Goal: Information Seeking & Learning: Learn about a topic

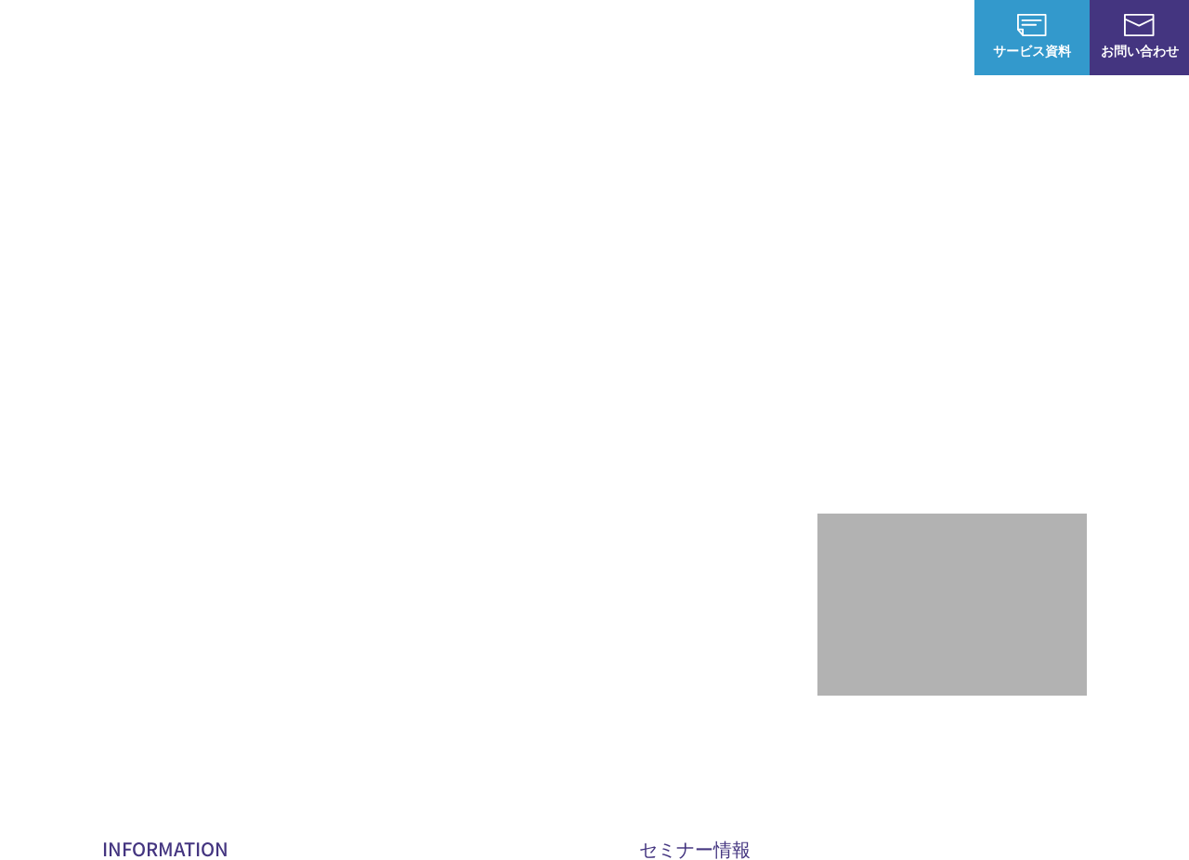
click at [431, 39] on p "サービス" at bounding box center [448, 38] width 71 height 20
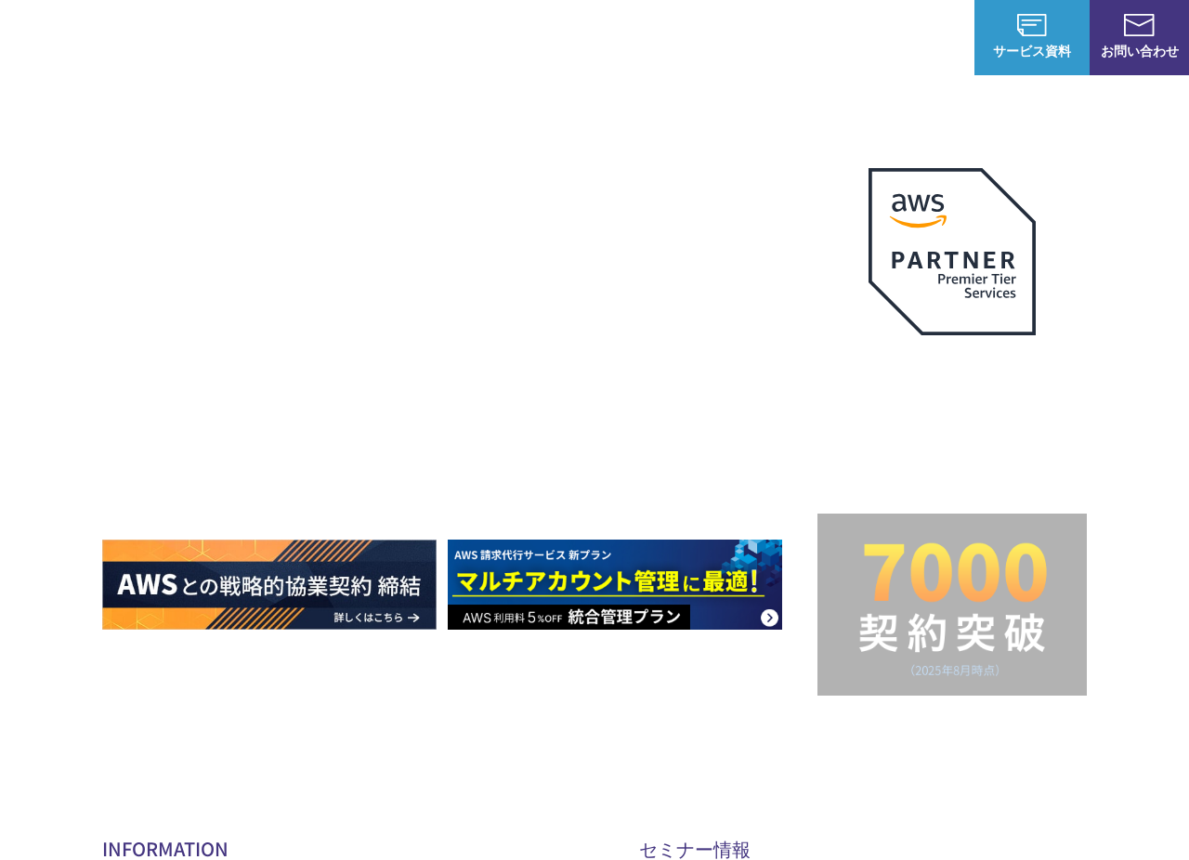
click at [445, 38] on p "サービス" at bounding box center [448, 38] width 71 height 20
click at [421, 183] on link "AWSの監視・運用代行" at bounding box center [414, 186] width 131 height 19
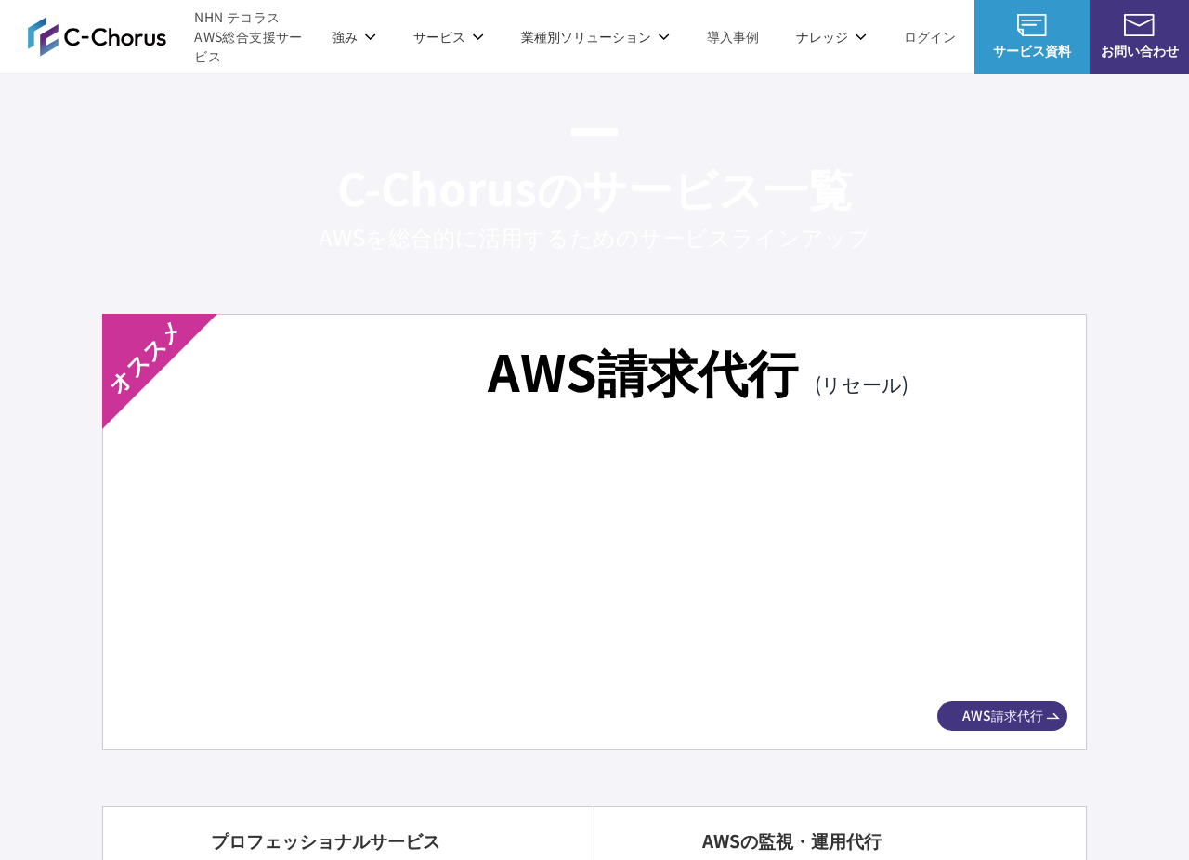
scroll to position [3116, 0]
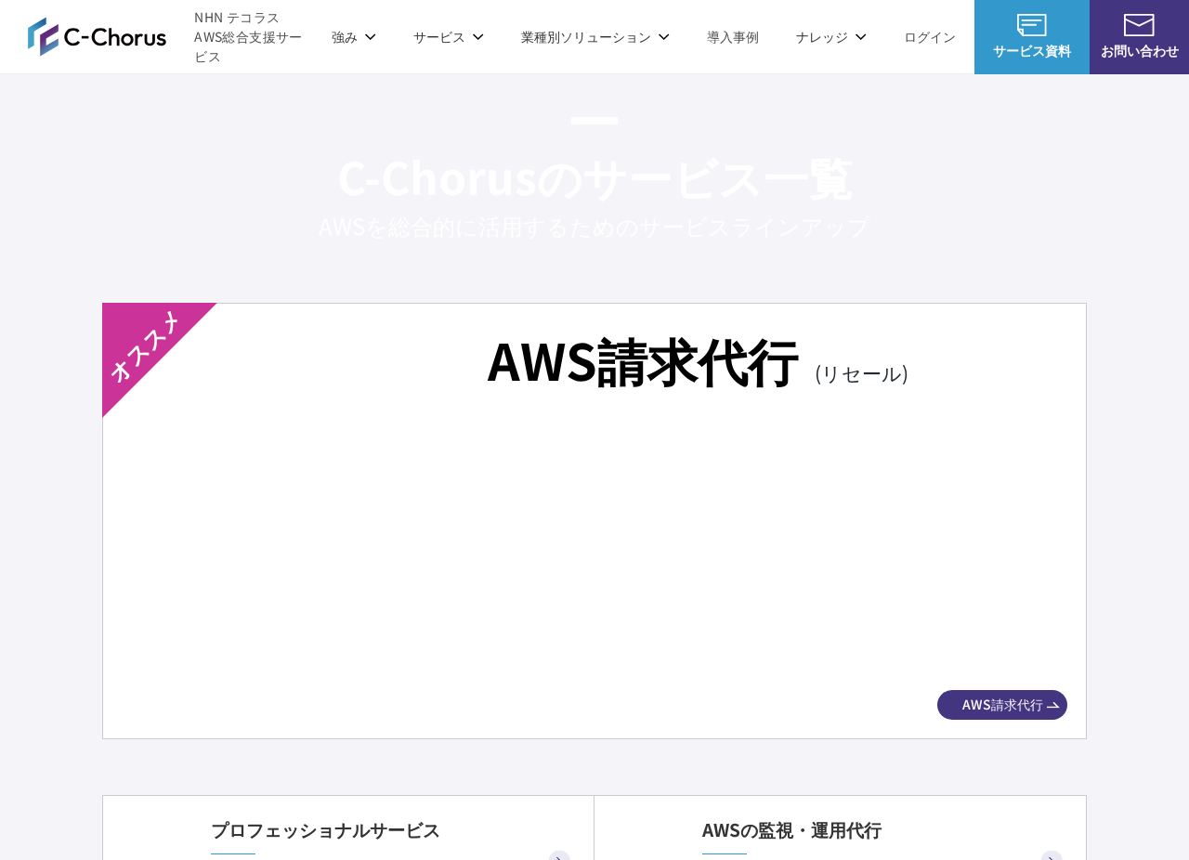
click at [668, 401] on div "AWS請求代行 (リセール) AWS請求代行" at bounding box center [594, 521] width 985 height 437
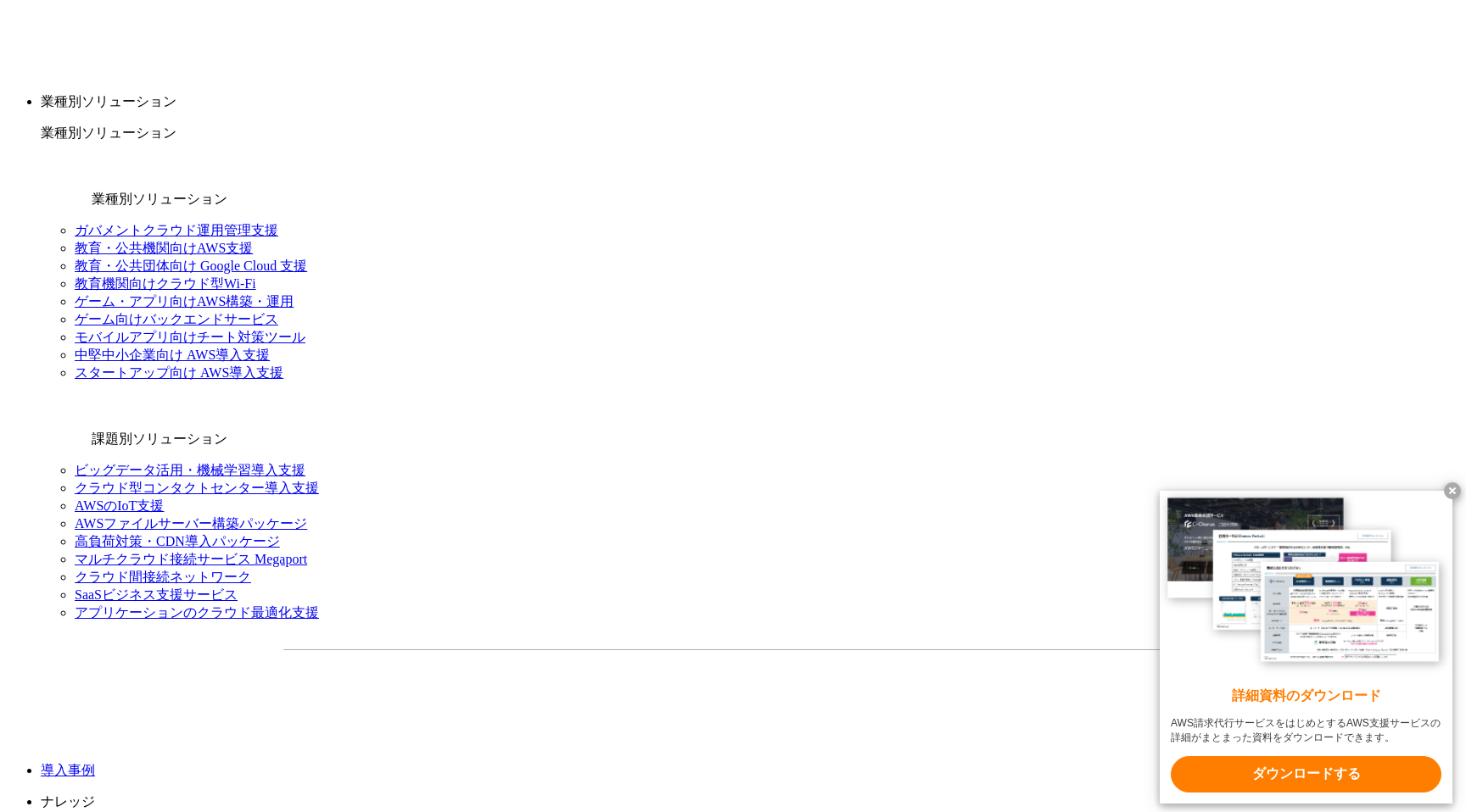
scroll to position [1791, 0]
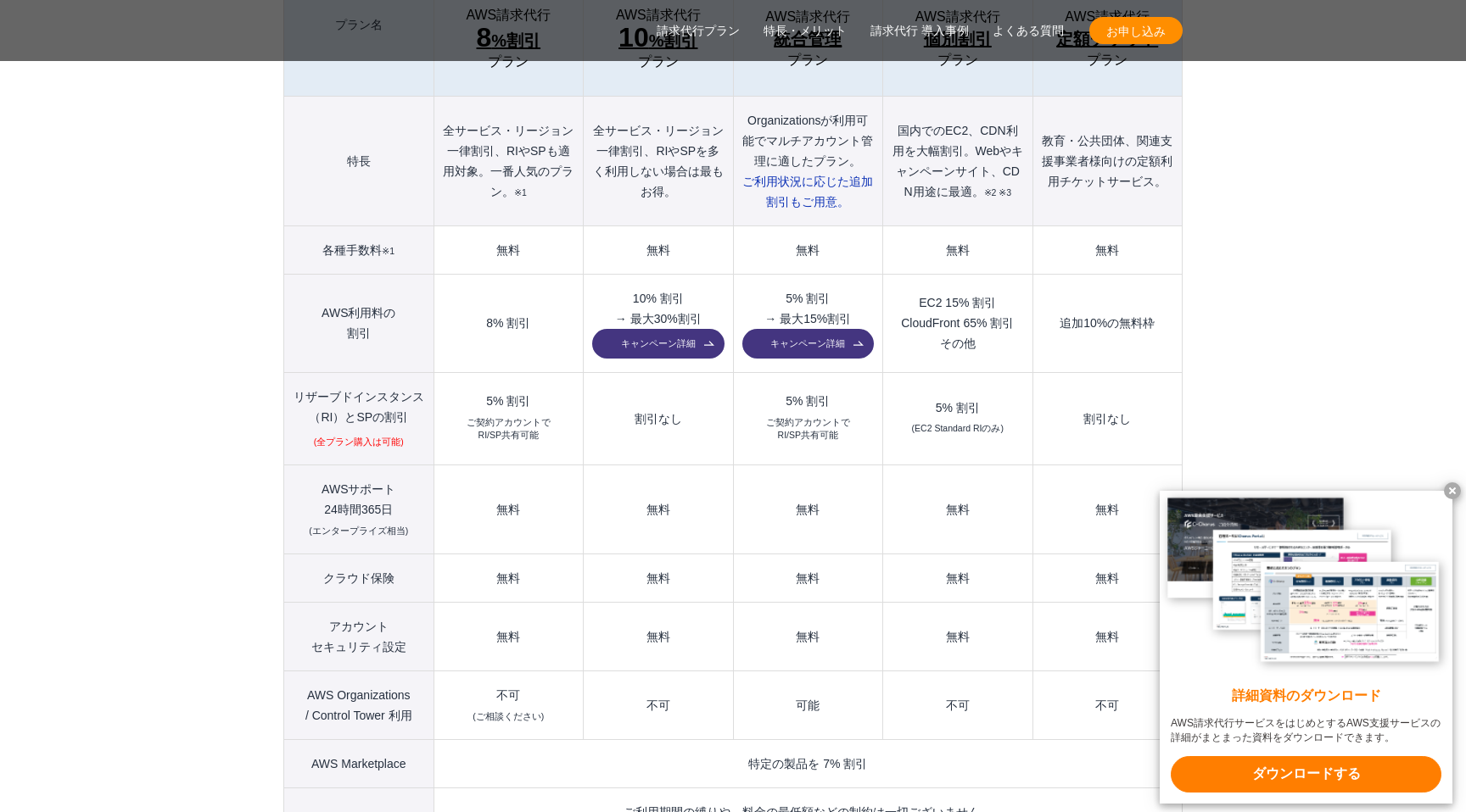
scroll to position [2103, 0]
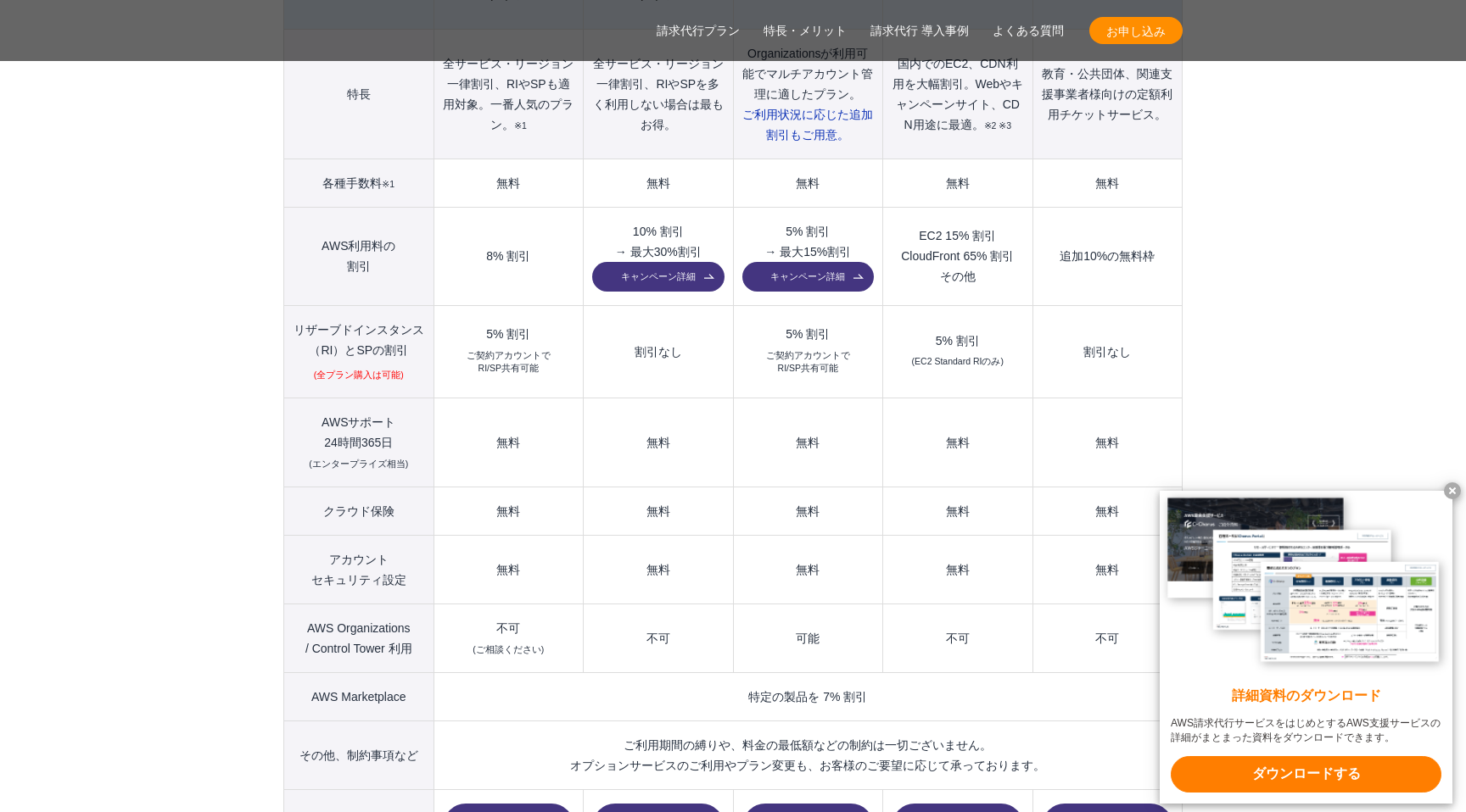
drag, startPoint x: 390, startPoint y: 617, endPoint x: 303, endPoint y: 596, distance: 89.5
click at [303, 605] on th "AWS Organizations / Control Tower 利用" at bounding box center [359, 639] width 150 height 68
click at [496, 644] on small "(ご相談ください)" at bounding box center [508, 649] width 71 height 10
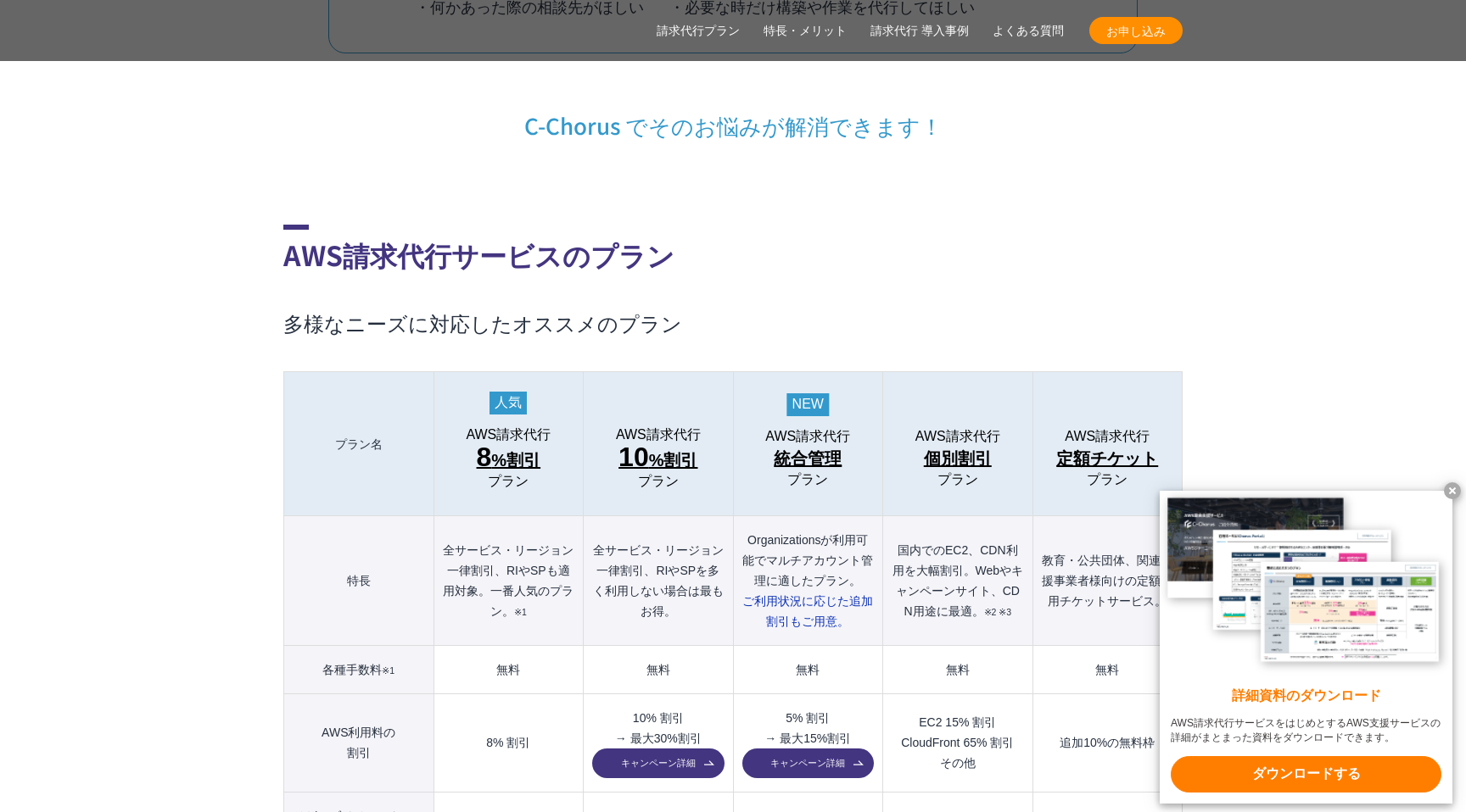
scroll to position [1621, 0]
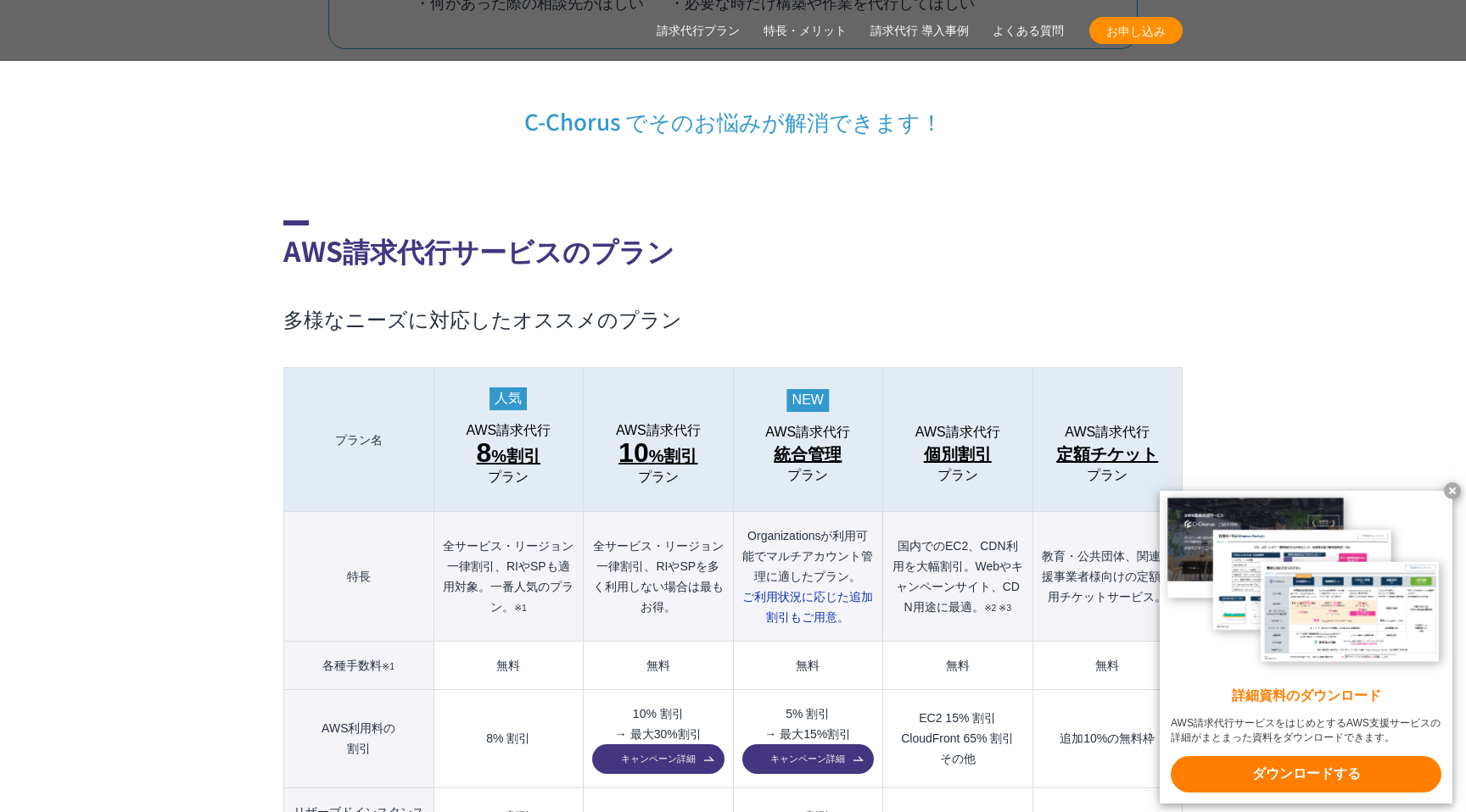
click at [1084, 486] on x-t at bounding box center [1452, 491] width 17 height 17
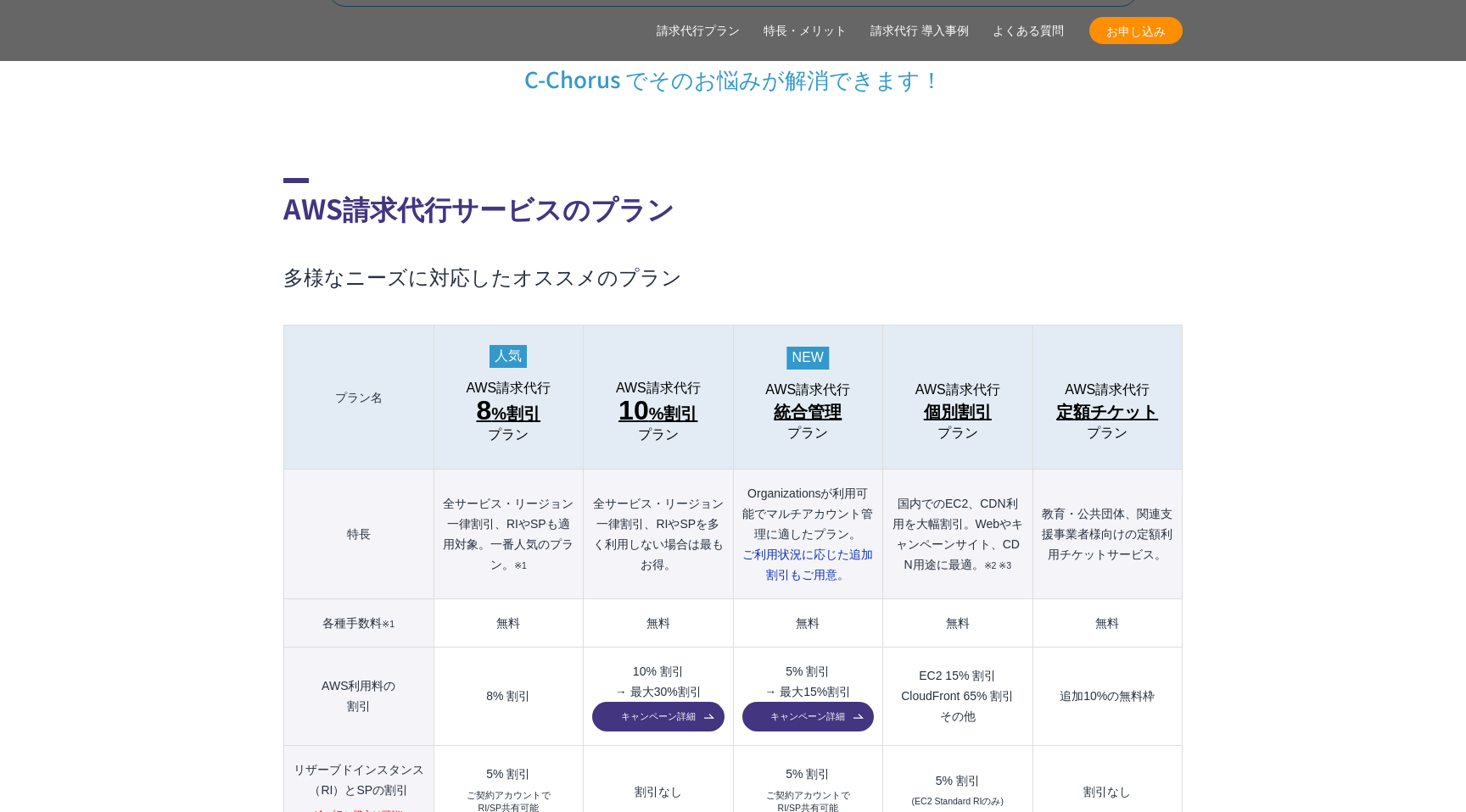
scroll to position [1681, 0]
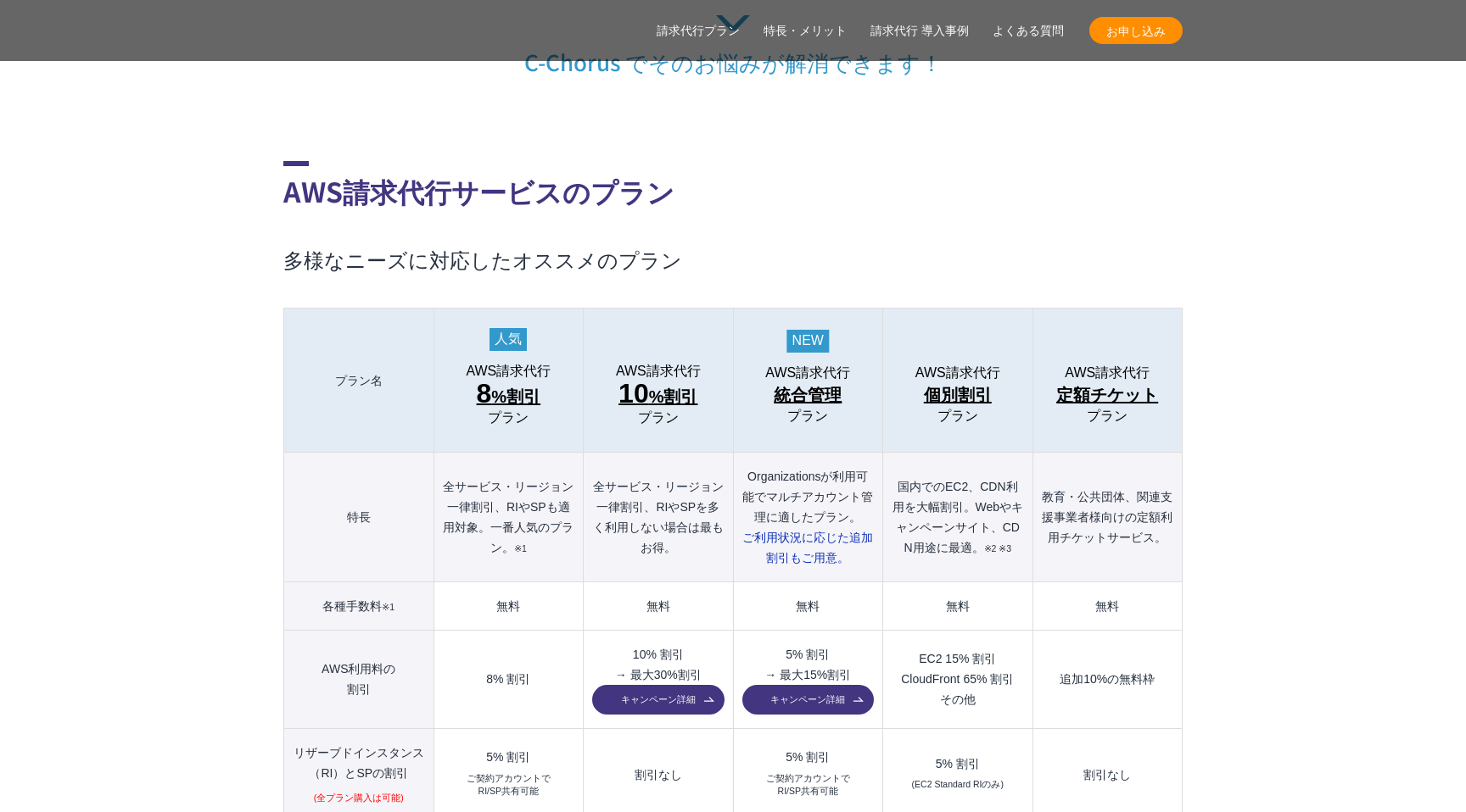
click at [814, 381] on span "統合管理" at bounding box center [807, 395] width 68 height 27
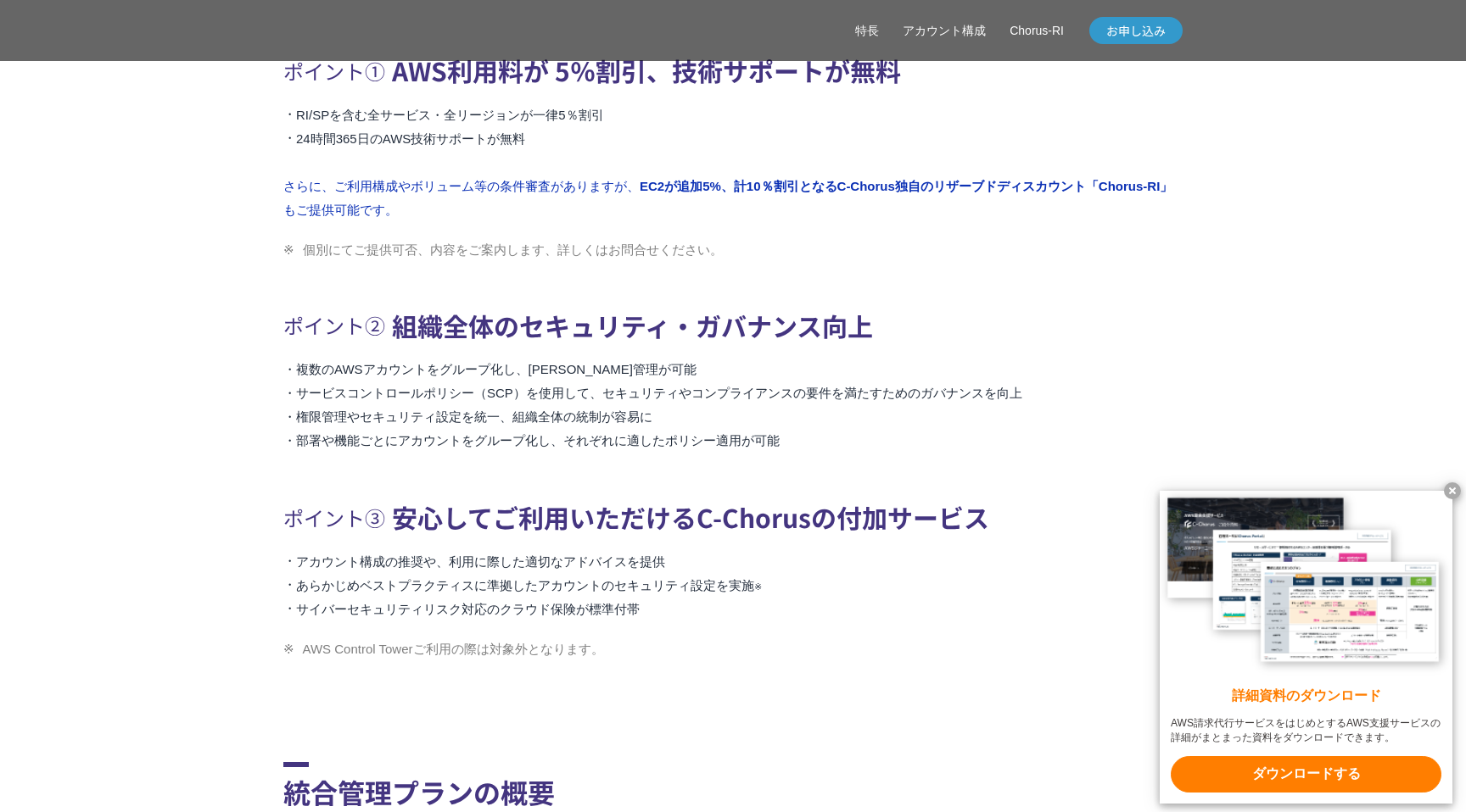
scroll to position [1021, 0]
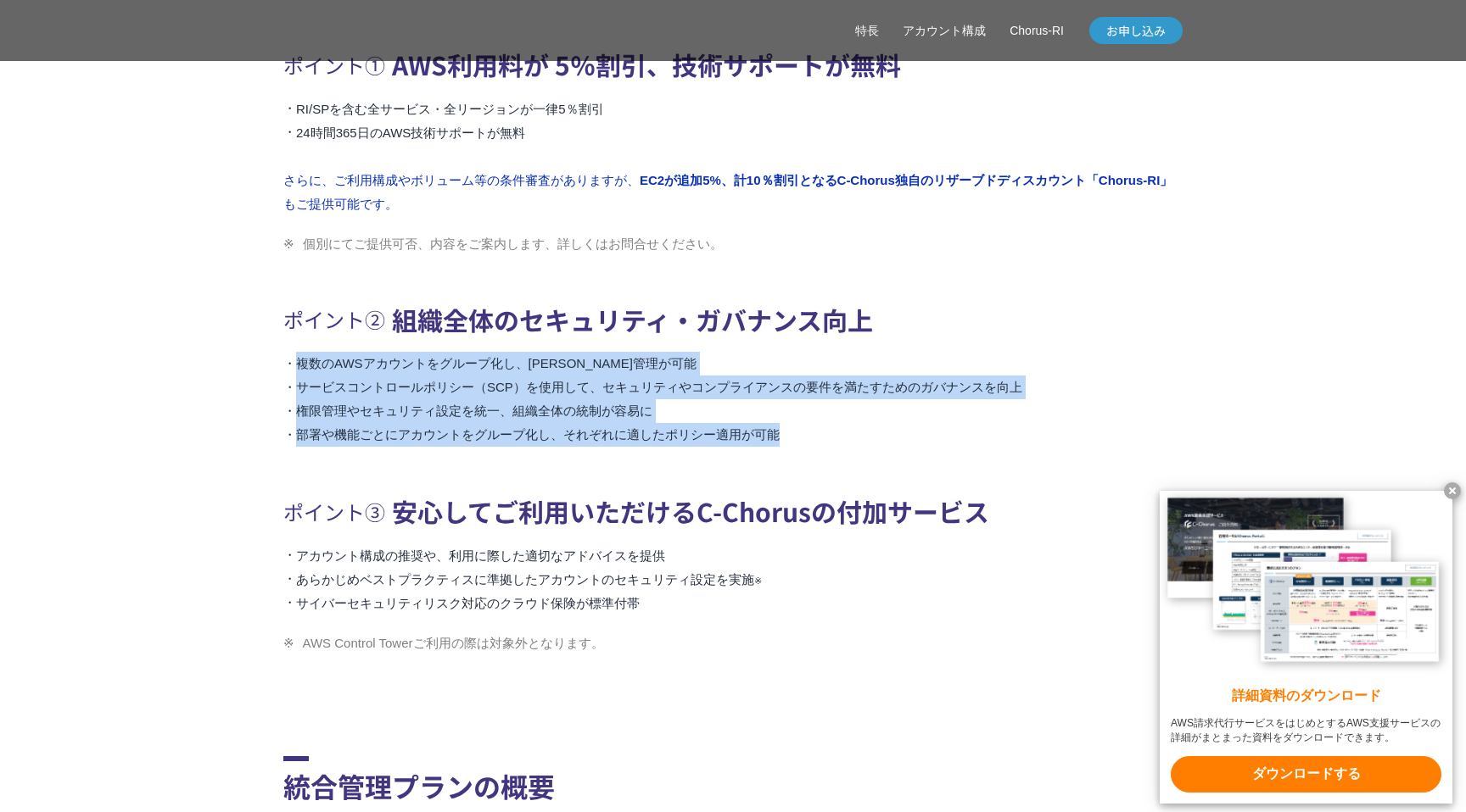
drag, startPoint x: 830, startPoint y: 436, endPoint x: 301, endPoint y: 368, distance: 533.4
click at [301, 368] on ul "複数のAWSアカウントをグループ化し、[PERSON_NAME]管理が可能 サービスコントロールポリシー（SCP）を使用して、セキュリティやコンプライアンスの…" at bounding box center [732, 400] width 899 height 95
click at [797, 353] on li "複数のAWSアカウントをグループ化し、[PERSON_NAME]管理が可能" at bounding box center [732, 364] width 899 height 24
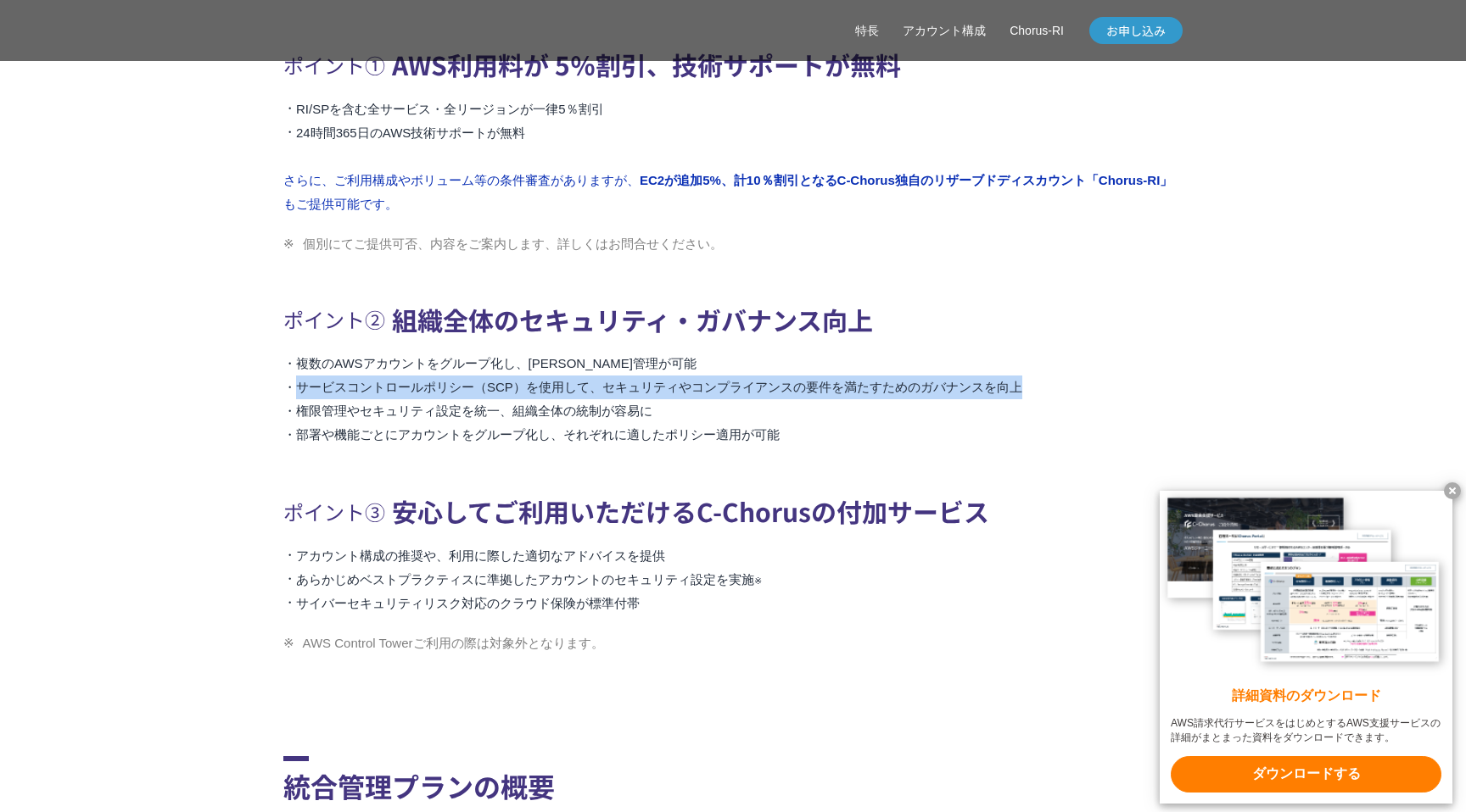
drag, startPoint x: 969, startPoint y: 389, endPoint x: 299, endPoint y: 391, distance: 670.0
click at [299, 391] on li "サービスコントロールポリシー（SCP）を使用して、セキュリティやコンプライアンスの要件を満たすためのガバナンスを向上" at bounding box center [732, 388] width 899 height 24
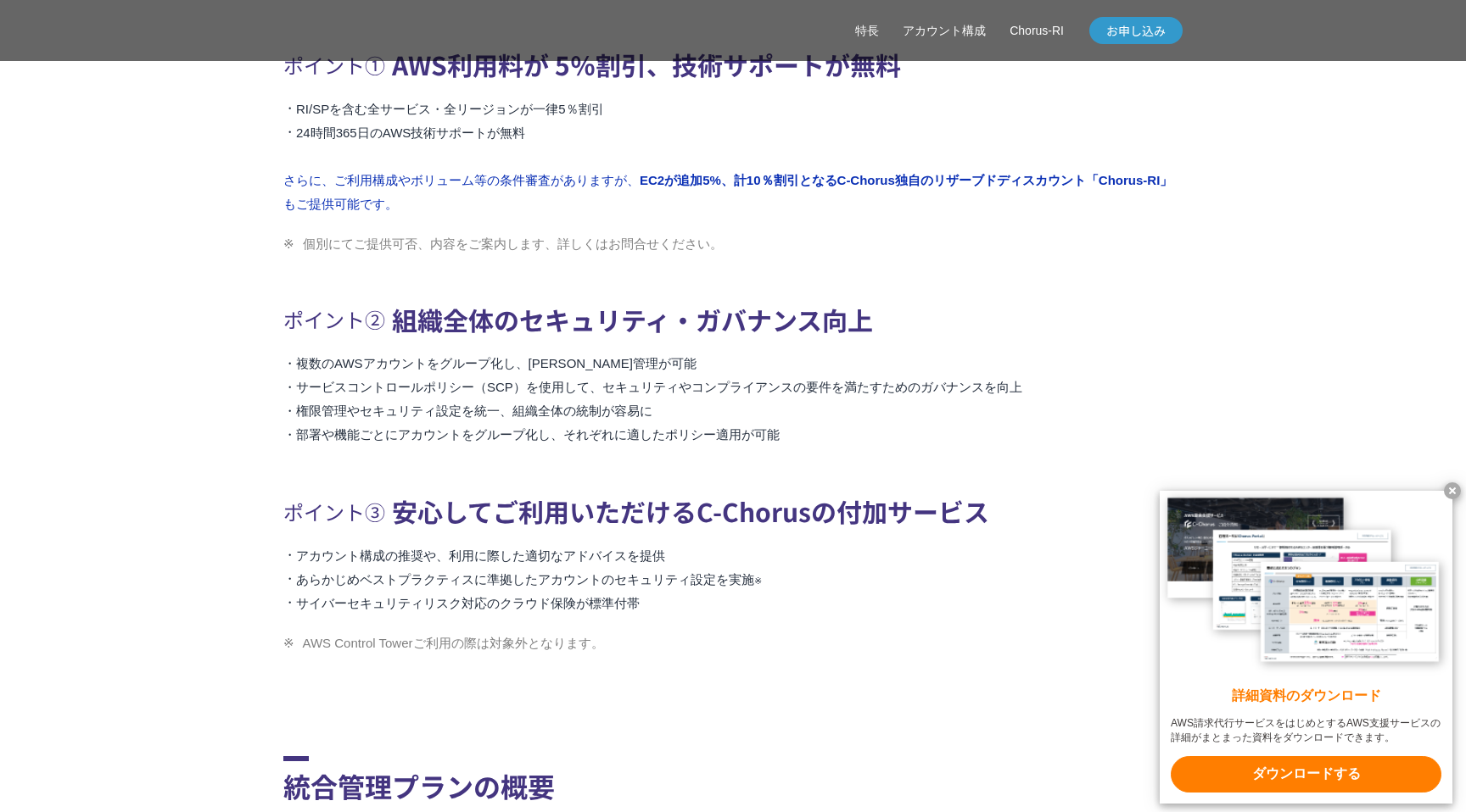
click at [833, 442] on li "部署や機能ごとにアカウントをグループ化し、それぞれに適したポリシー適用が可能" at bounding box center [732, 435] width 899 height 24
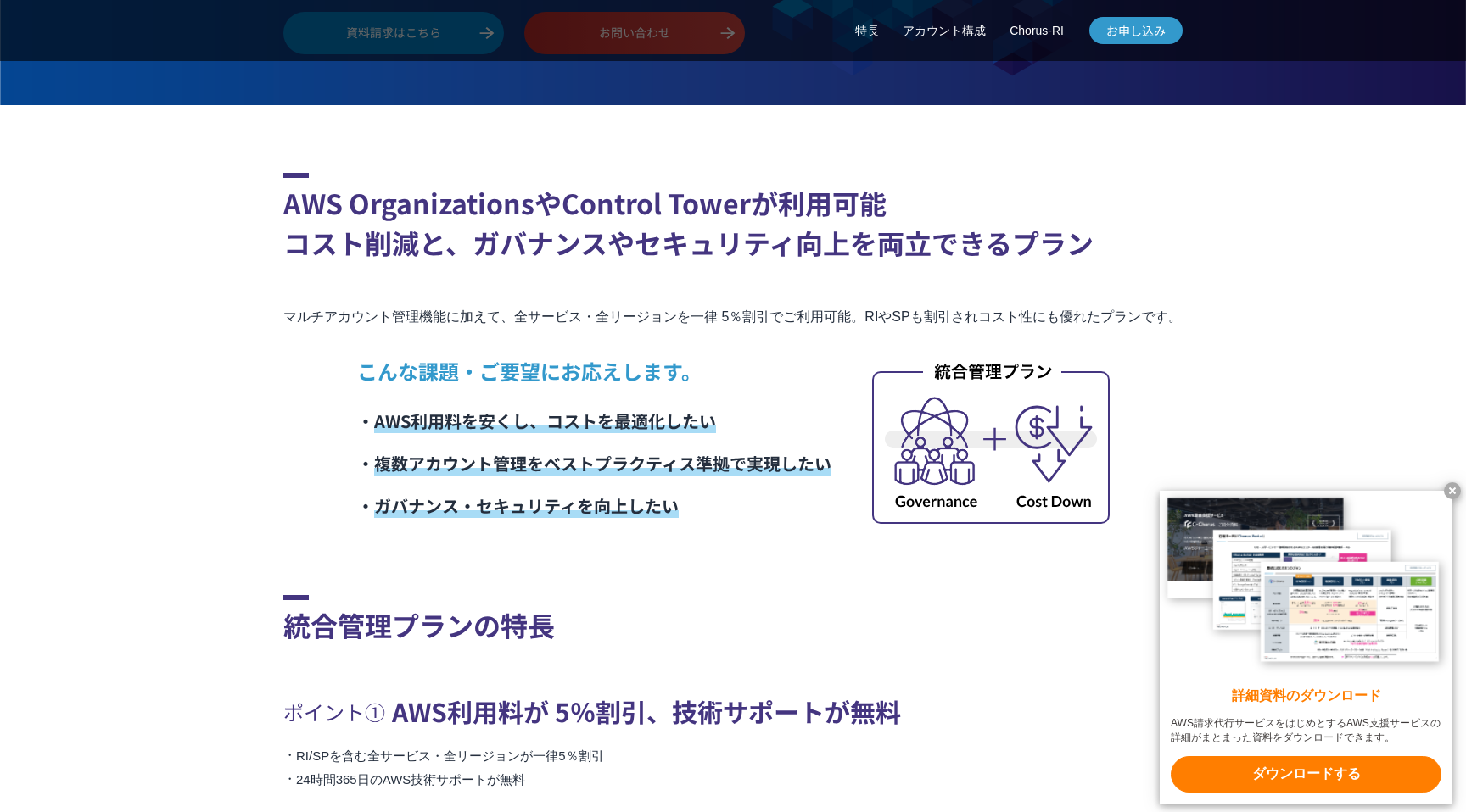
scroll to position [414, 0]
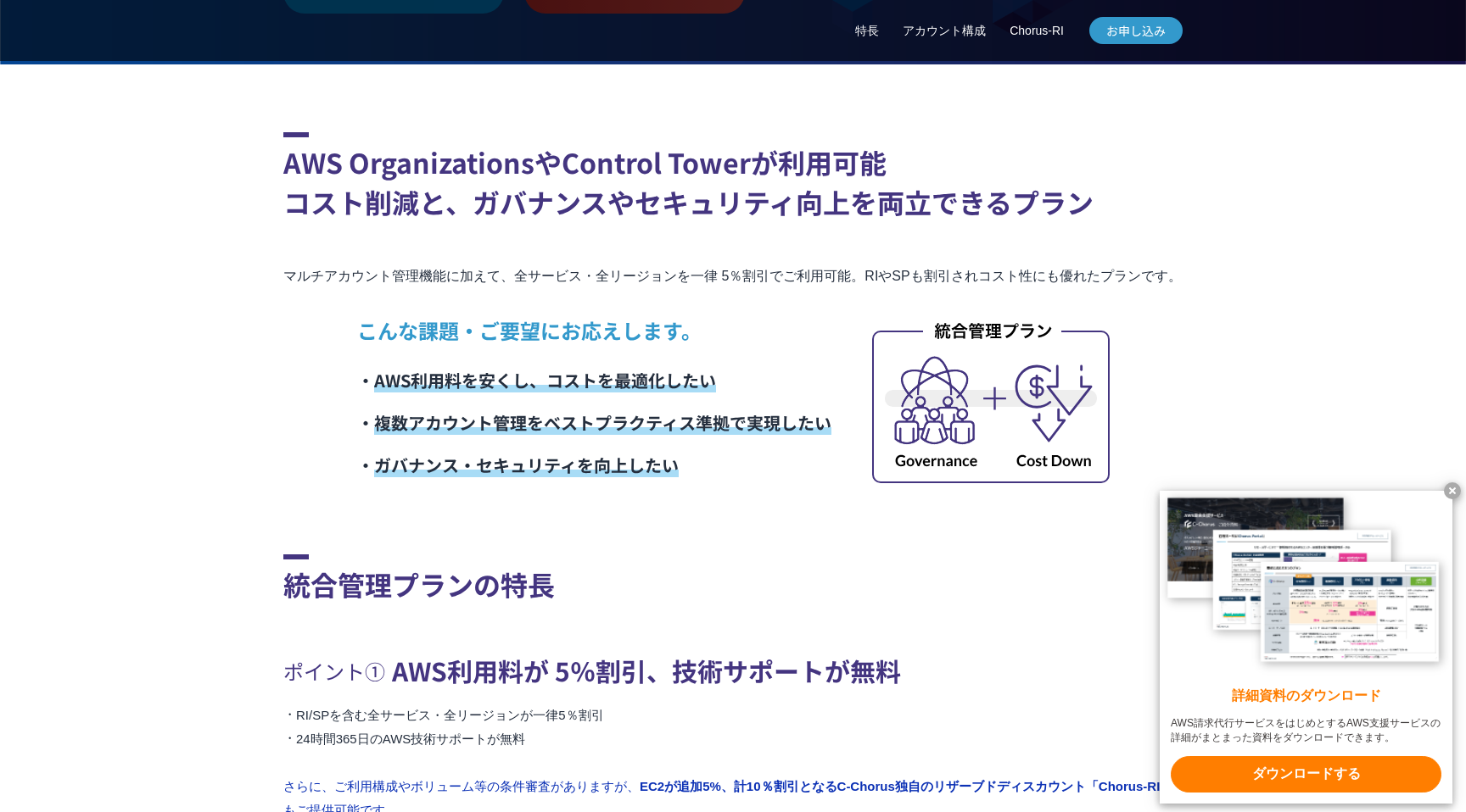
click at [1447, 487] on x-t at bounding box center [1452, 491] width 17 height 17
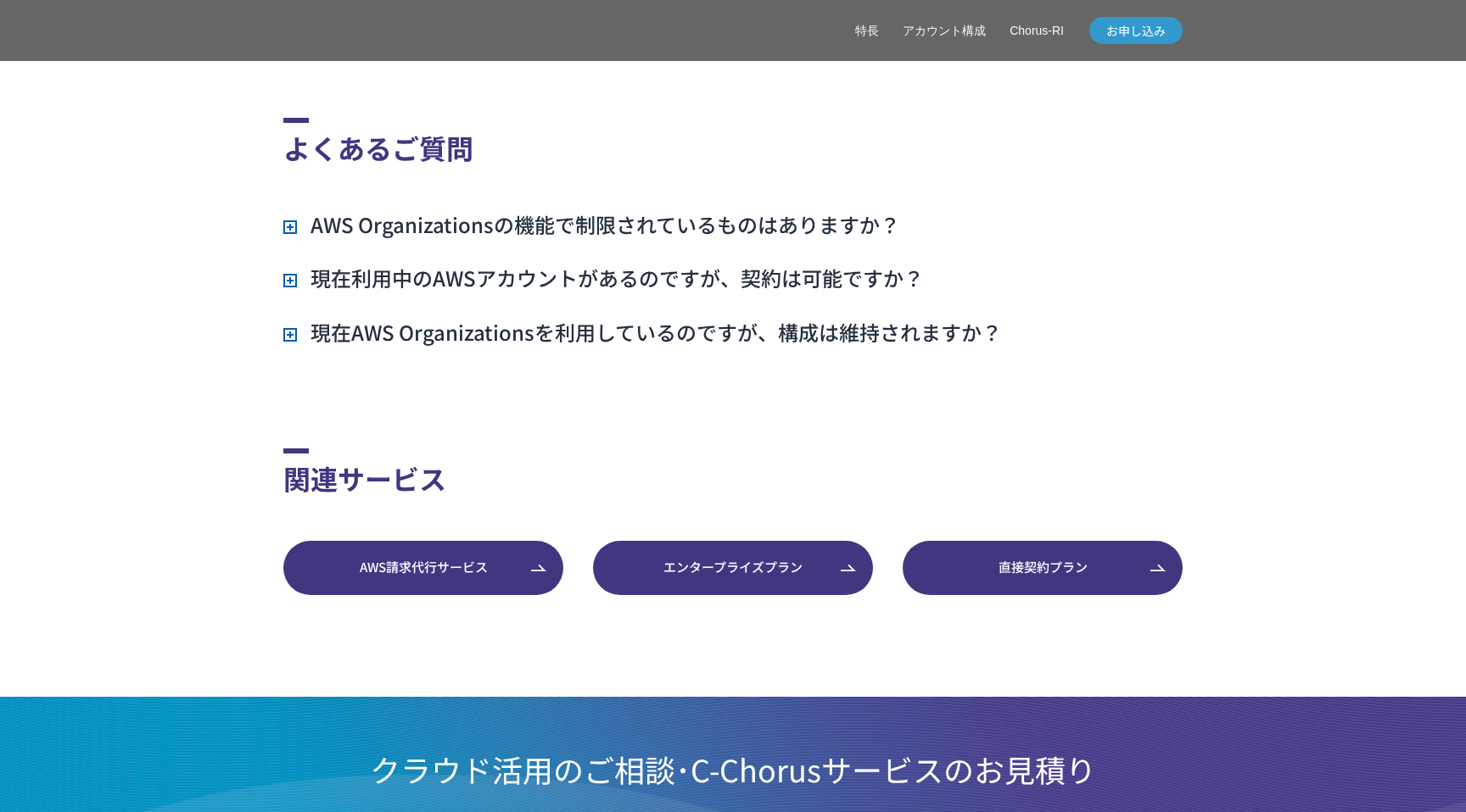
scroll to position [4538, 0]
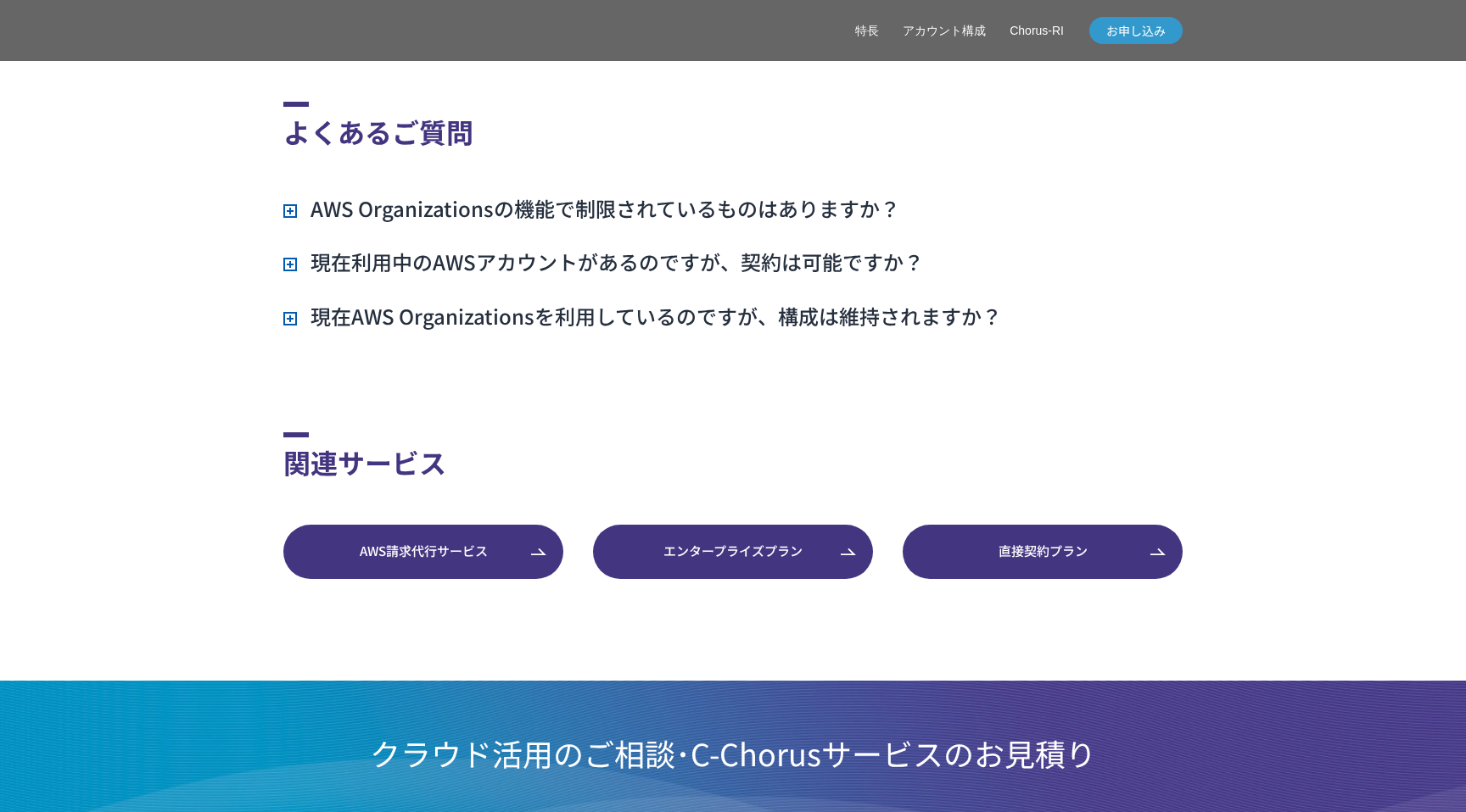
click at [287, 211] on h3 "AWS Organizationsの機能で制限されているものはありますか？" at bounding box center [592, 209] width 617 height 29
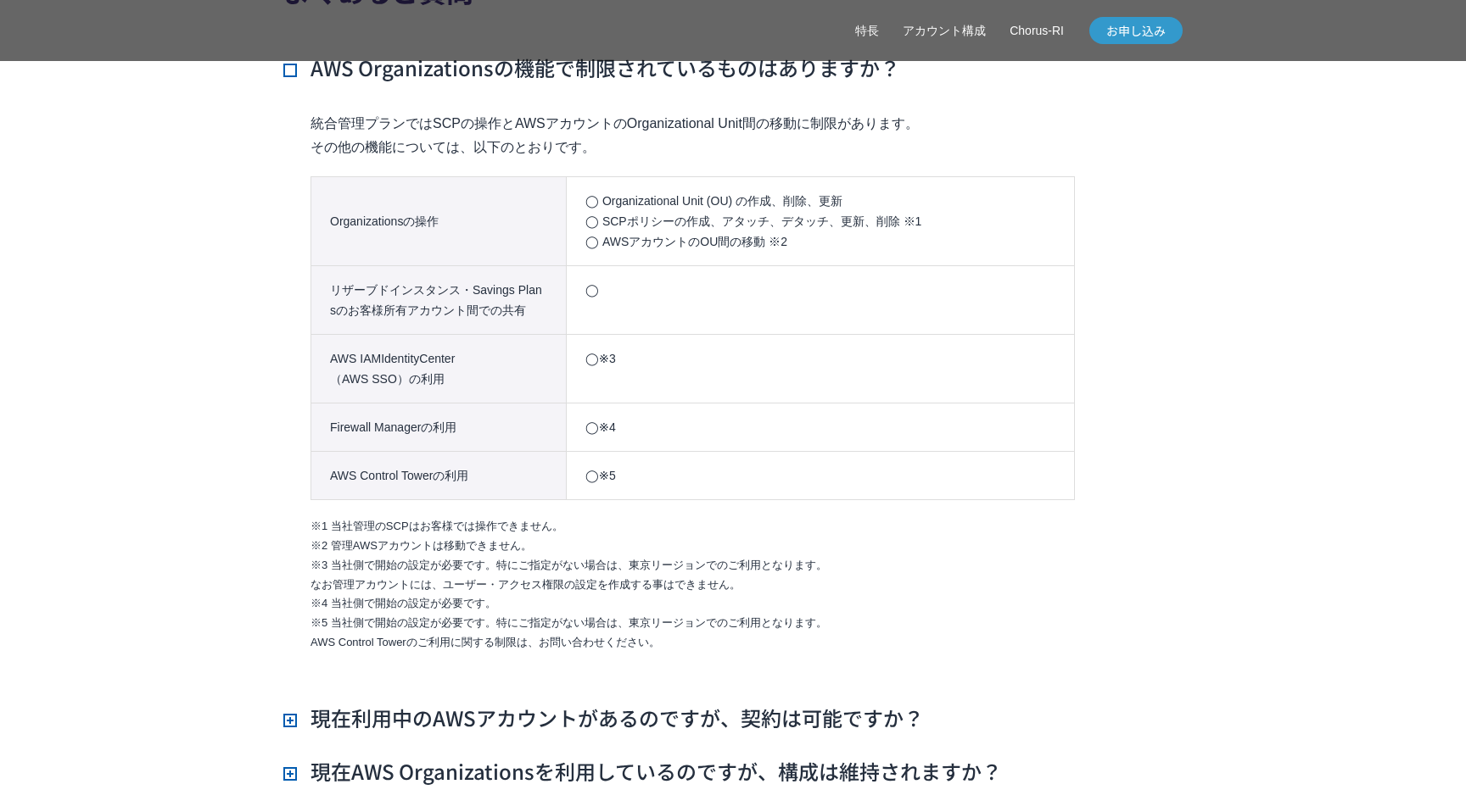
scroll to position [5005, 0]
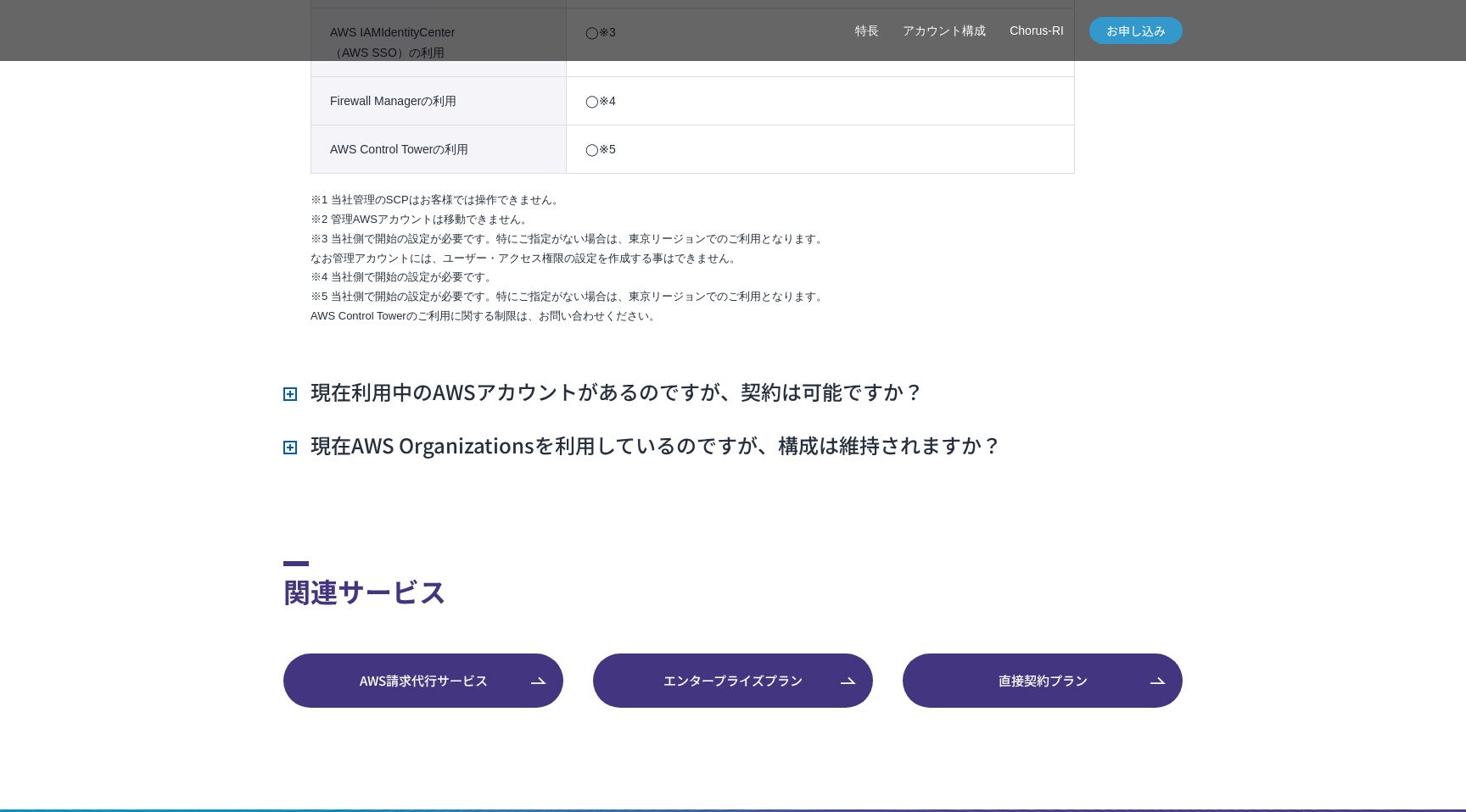
click at [288, 397] on h3 "現在利用中のAWSアカウントがあるのですが、契約は可能ですか？" at bounding box center [603, 391] width 641 height 29
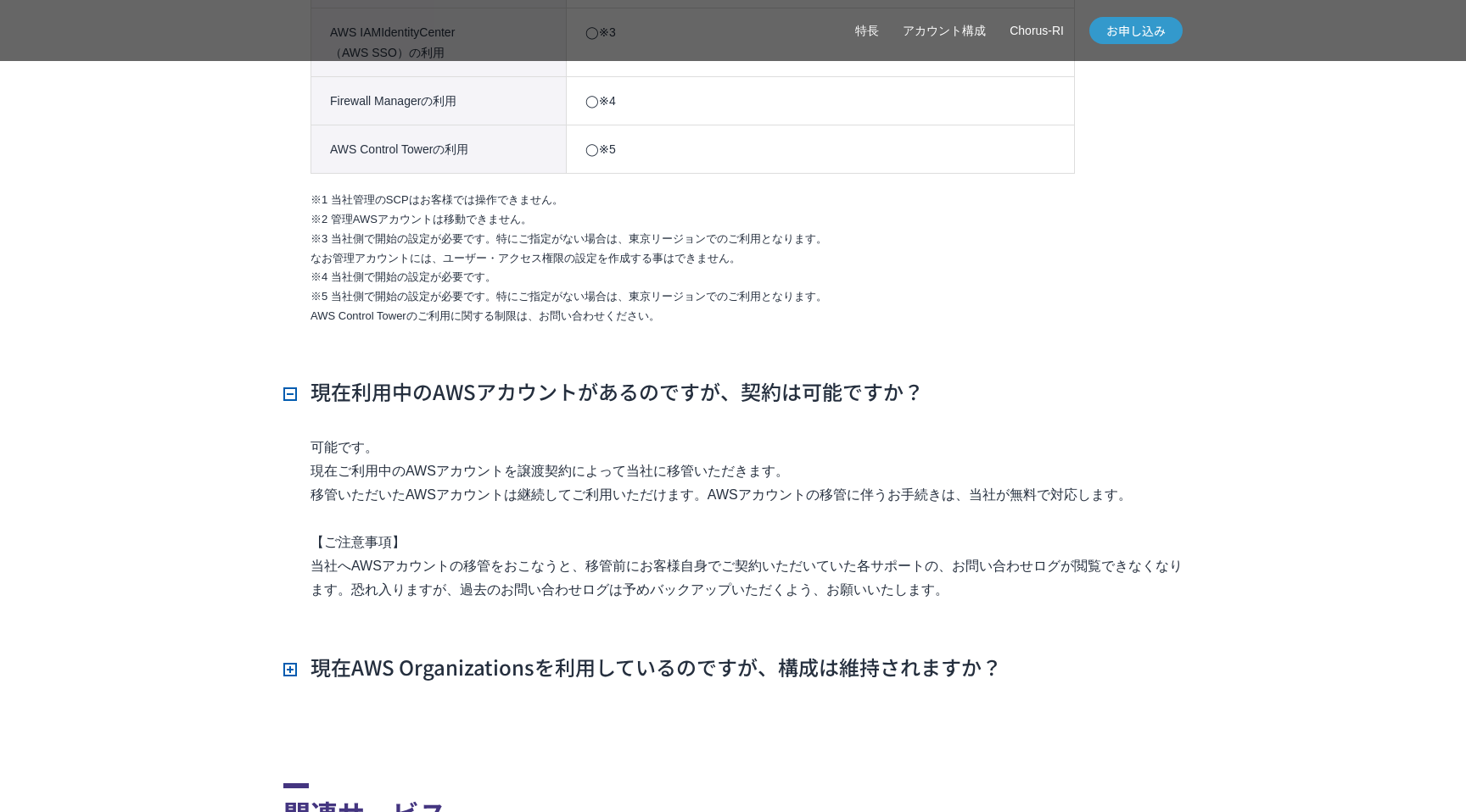
click at [294, 663] on h3 "現在AWS Organizationsを利用しているのですが、構成は維持されますか？" at bounding box center [642, 667] width 718 height 29
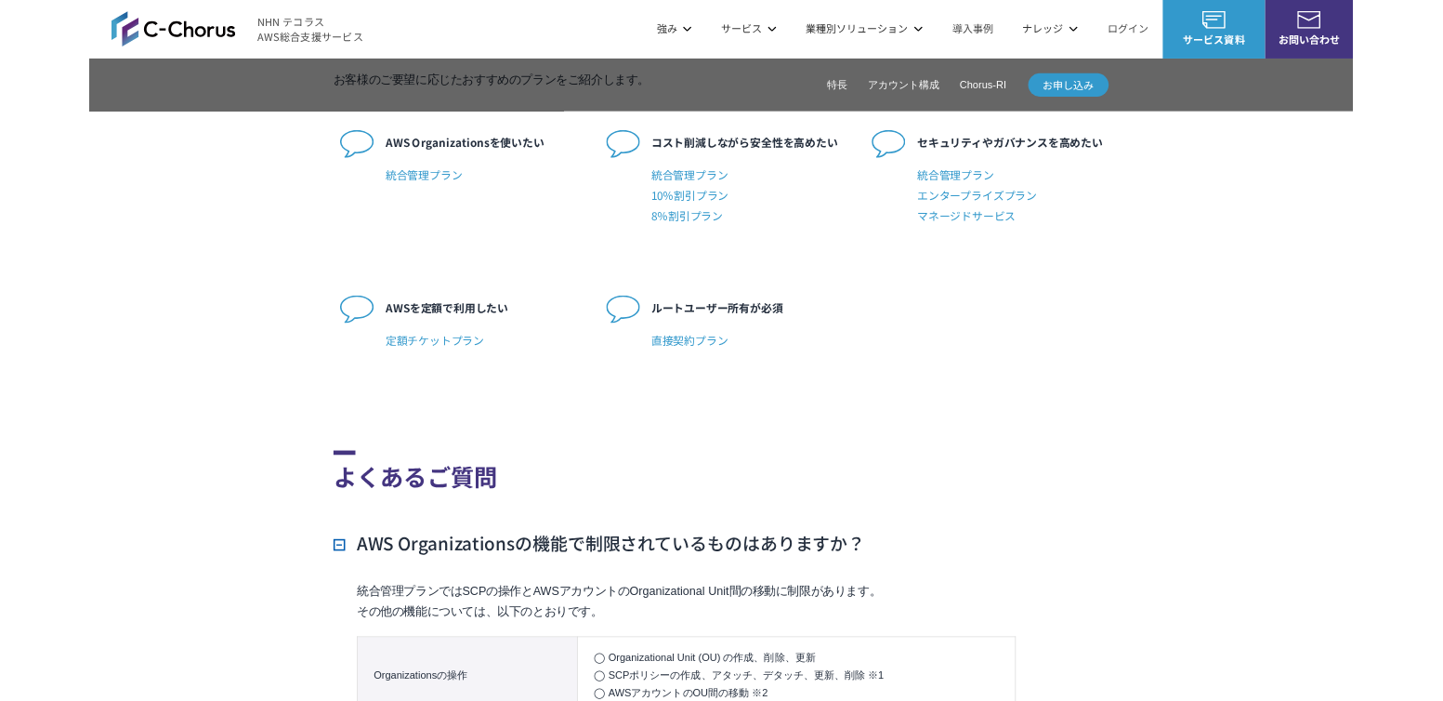
scroll to position [4496, 0]
